Goal: Task Accomplishment & Management: Use online tool/utility

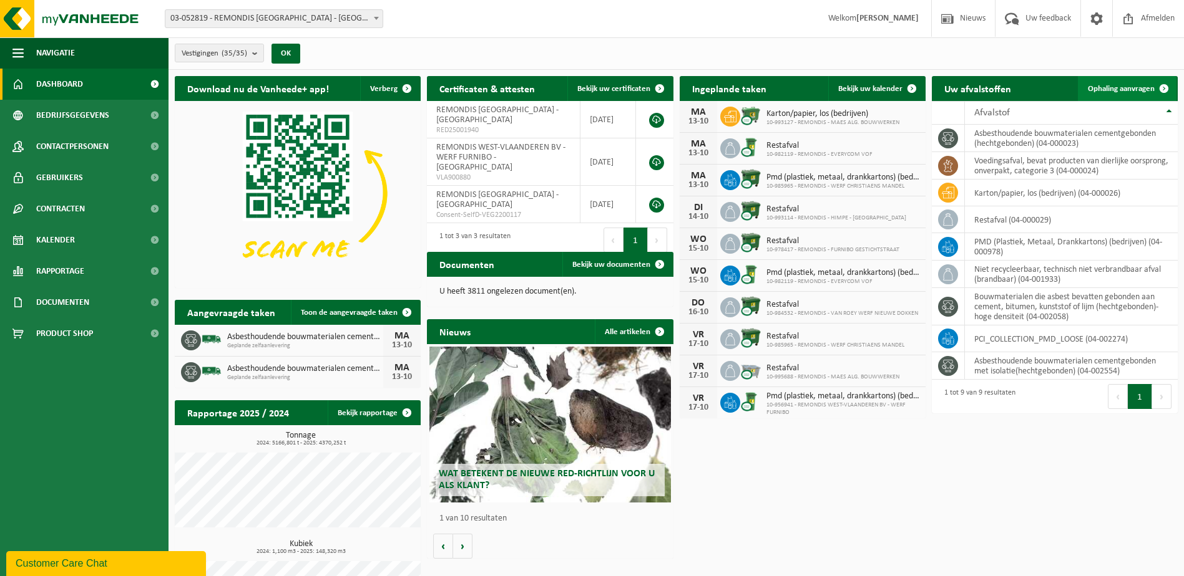
click at [1111, 89] on span "Ophaling aanvragen" at bounding box center [1120, 89] width 67 height 8
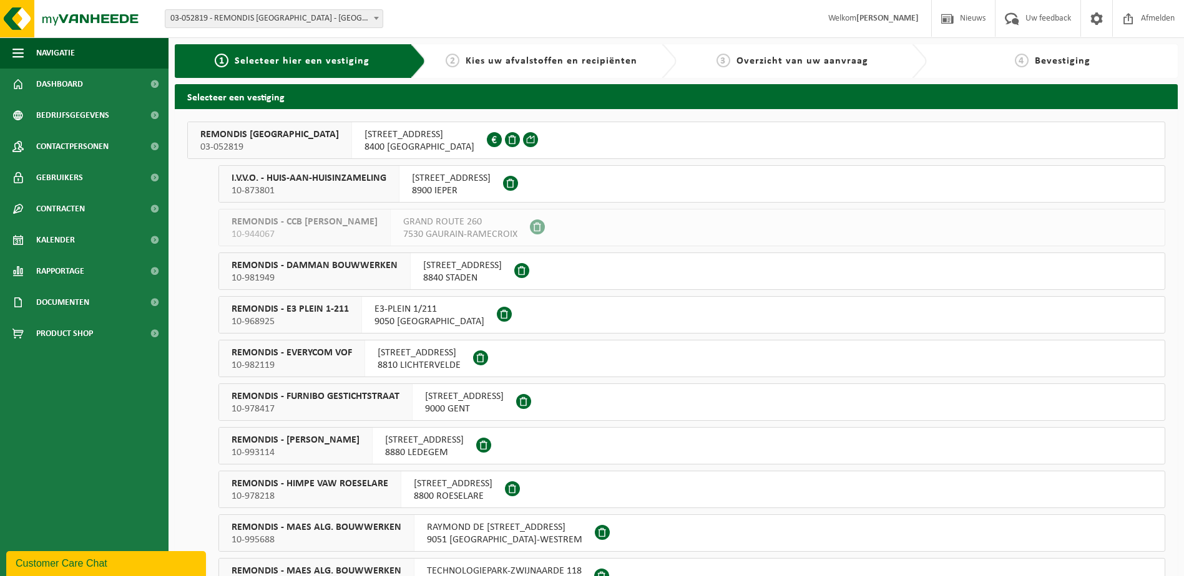
click at [286, 130] on span "REMONDIS WEST-VLAANDEREN" at bounding box center [269, 135] width 139 height 12
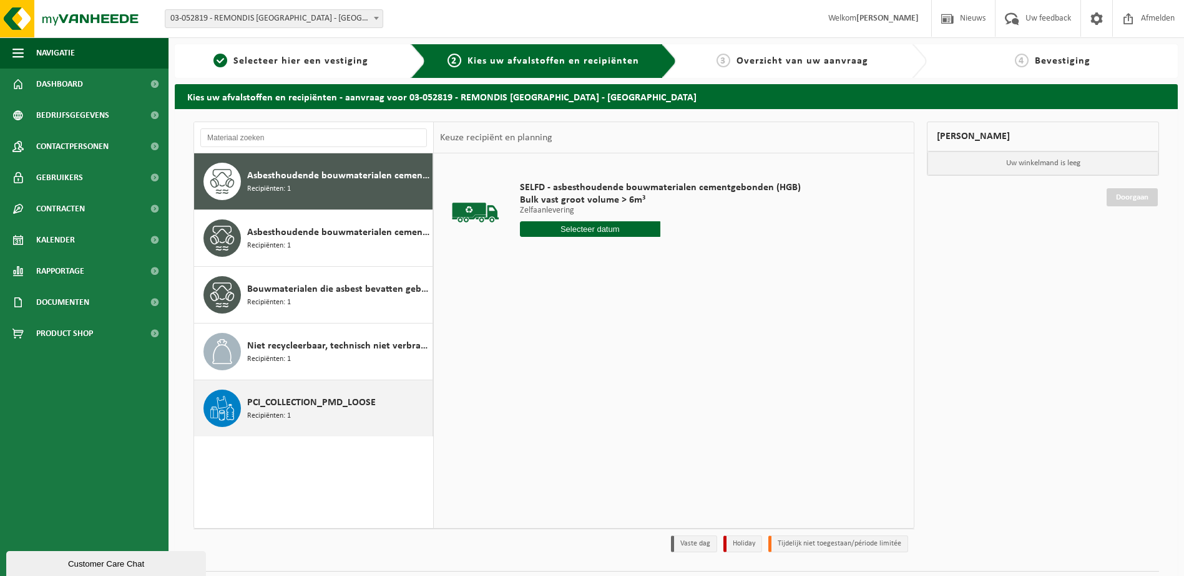
click at [304, 414] on div "PCI_COLLECTION_PMD_LOOSE Recipiënten: 1" at bounding box center [338, 408] width 182 height 37
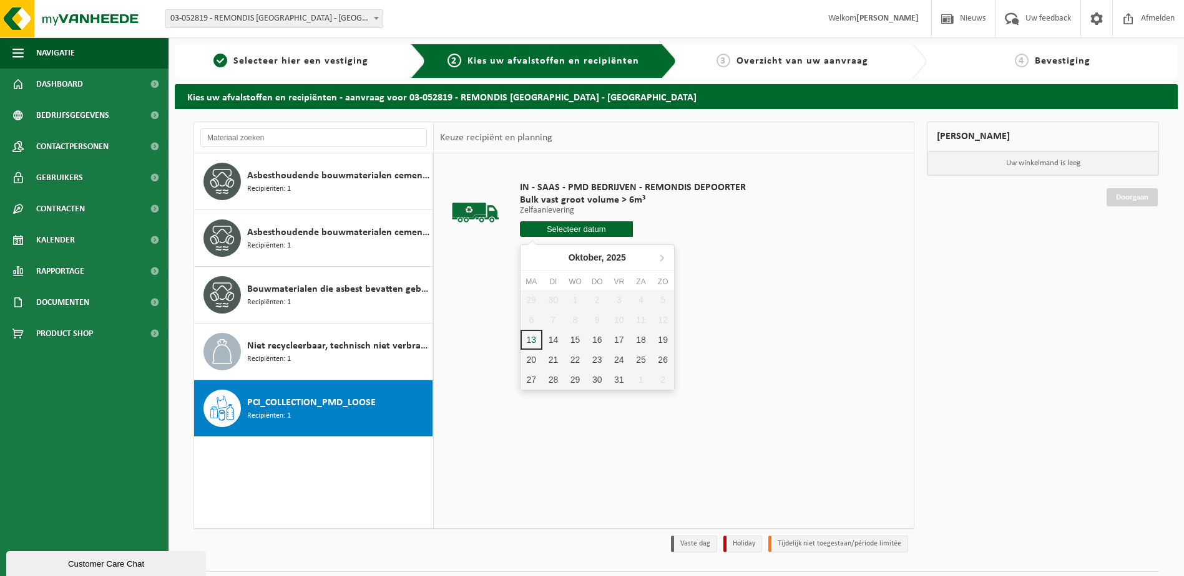
click at [582, 230] on input "text" at bounding box center [576, 229] width 113 height 16
click at [578, 336] on div "15" at bounding box center [575, 340] width 22 height 20
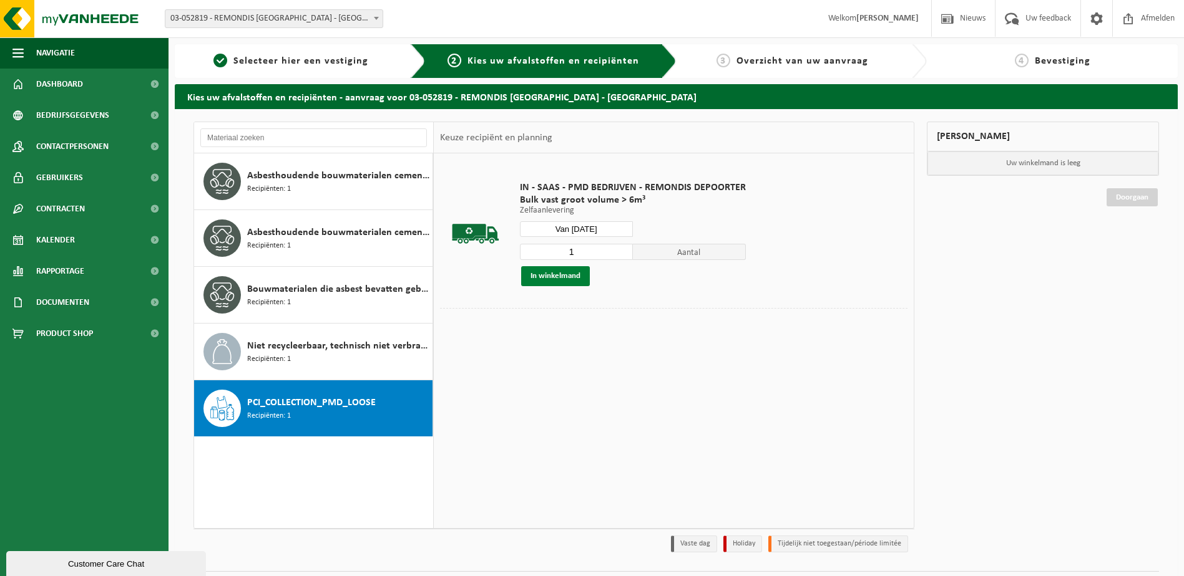
click at [568, 276] on button "In winkelmand" at bounding box center [555, 276] width 69 height 20
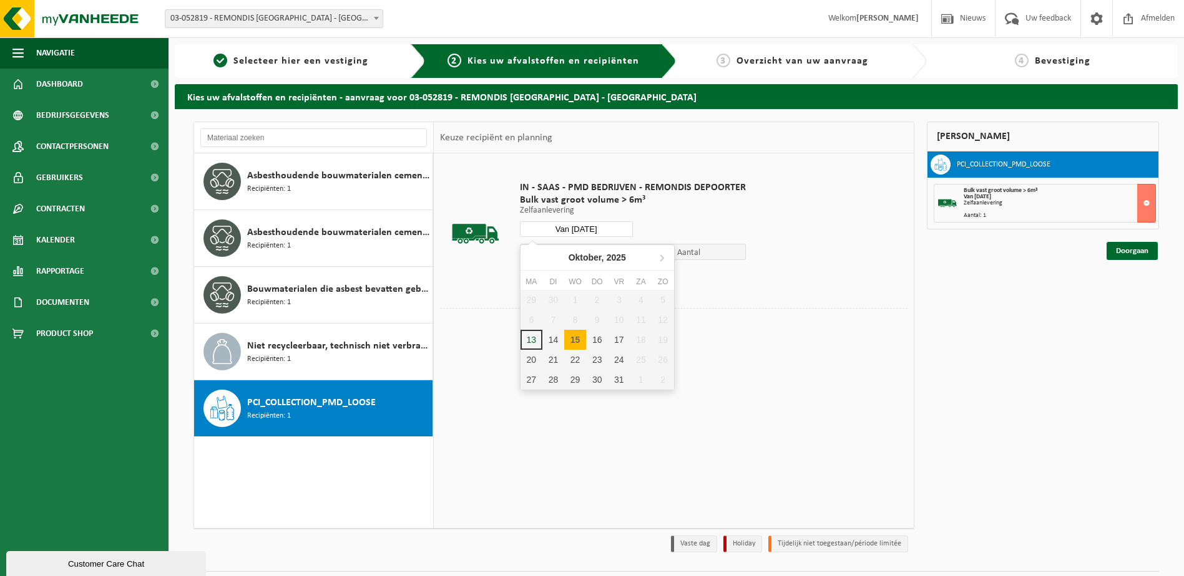
click at [610, 228] on input "Van 2025-10-15" at bounding box center [576, 229] width 113 height 16
click at [617, 344] on div "17" at bounding box center [619, 340] width 22 height 20
type input "Van 2025-10-17"
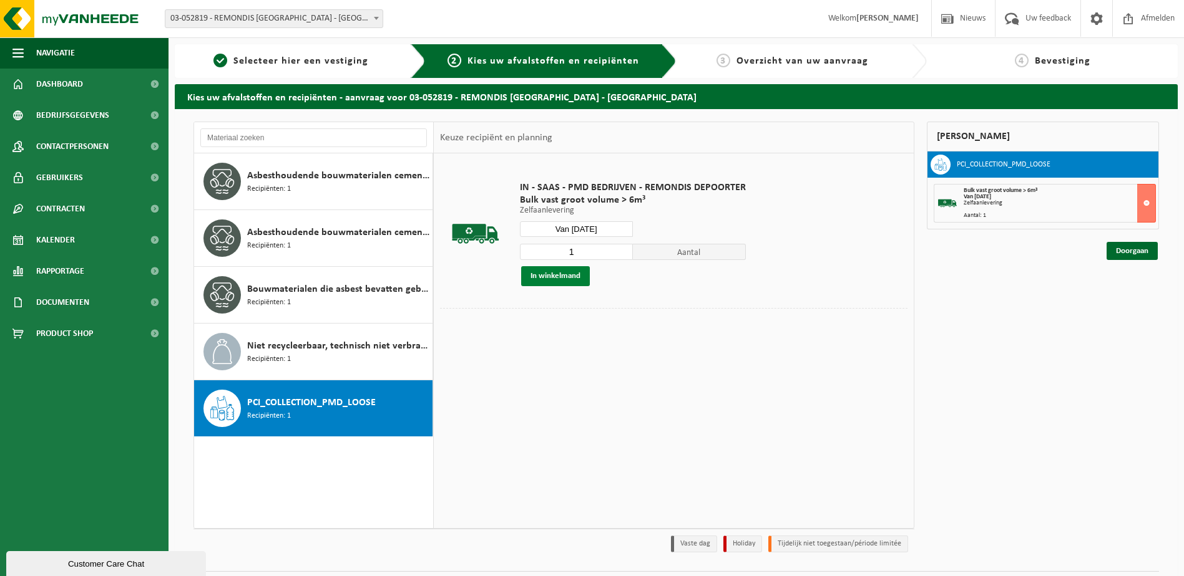
click at [547, 276] on button "In winkelmand" at bounding box center [555, 276] width 69 height 20
click at [1137, 297] on link "Doorgaan" at bounding box center [1131, 296] width 51 height 18
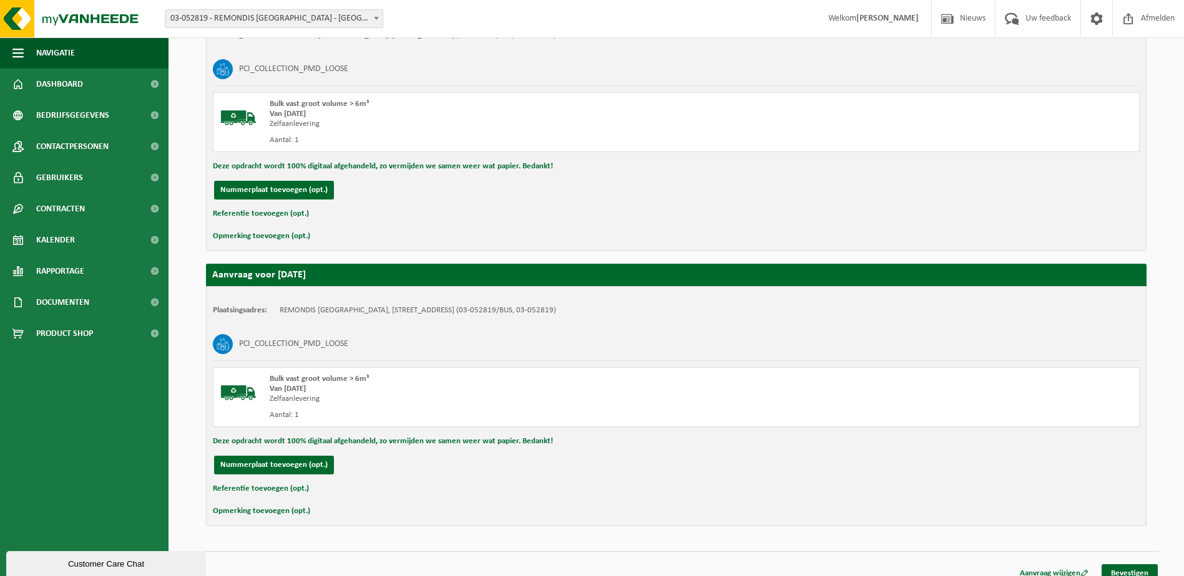
scroll to position [298, 0]
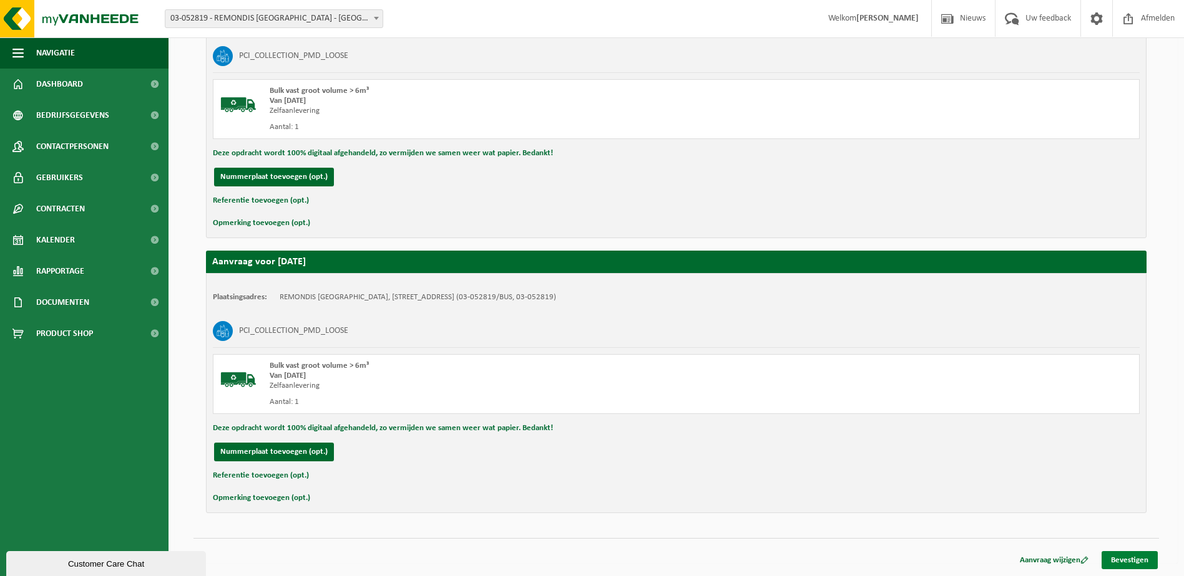
click at [1130, 561] on link "Bevestigen" at bounding box center [1129, 561] width 56 height 18
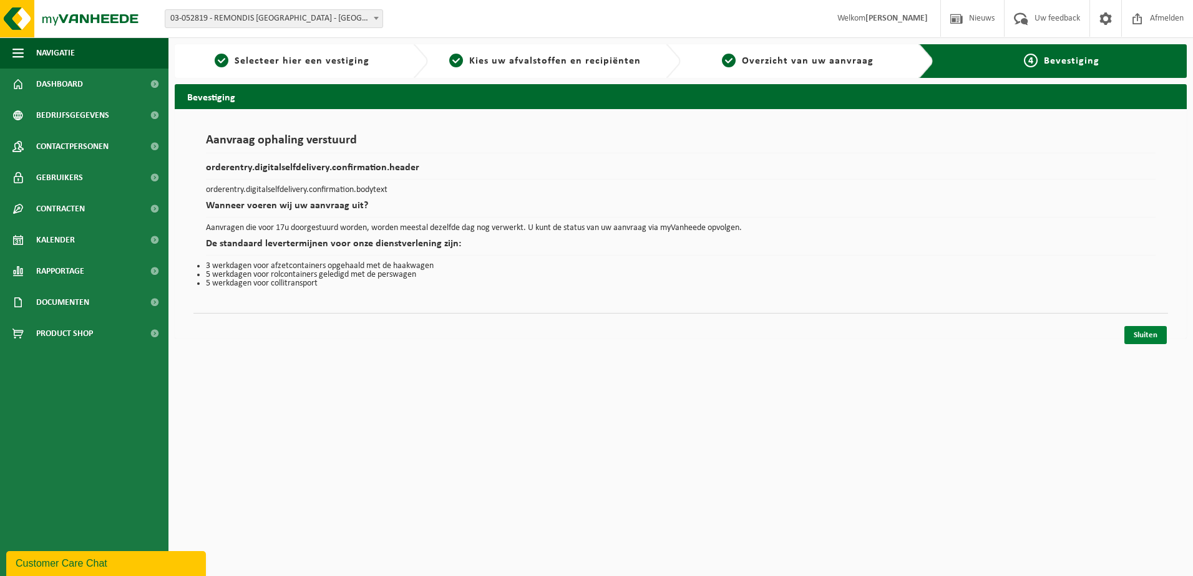
click at [1153, 338] on link "Sluiten" at bounding box center [1145, 335] width 42 height 18
